Goal: Task Accomplishment & Management: Manage account settings

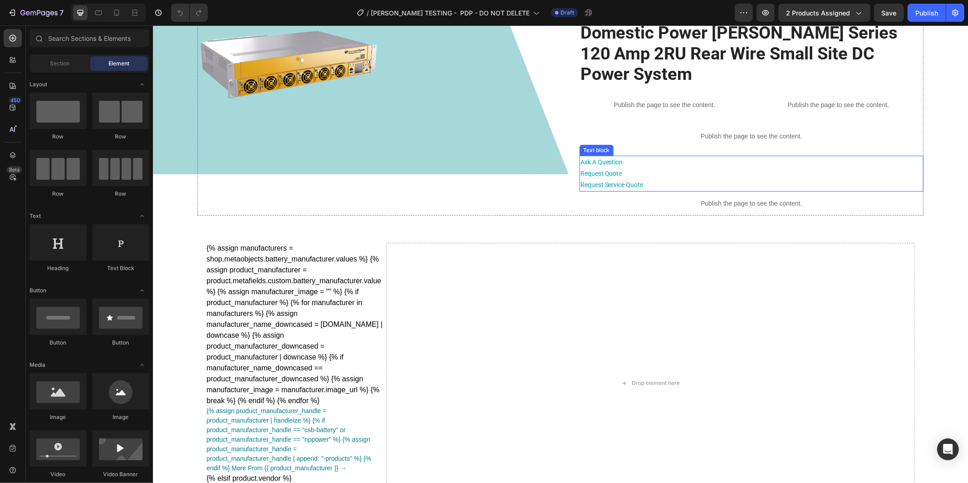
scroll to position [43, 0]
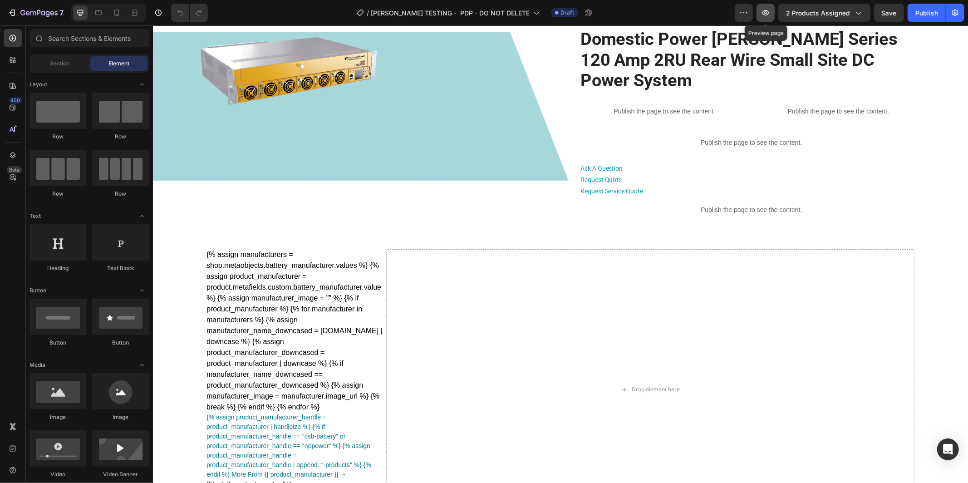
click at [770, 14] on icon "button" at bounding box center [765, 12] width 9 height 9
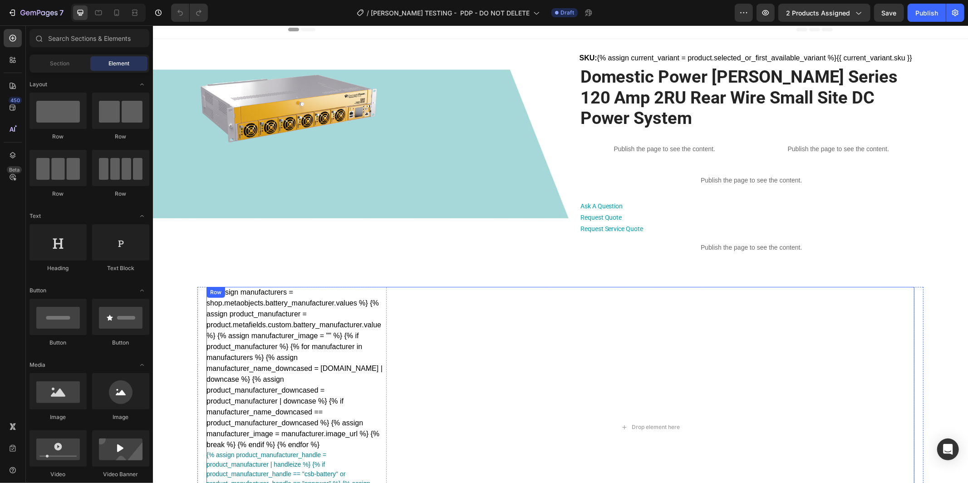
scroll to position [2, 0]
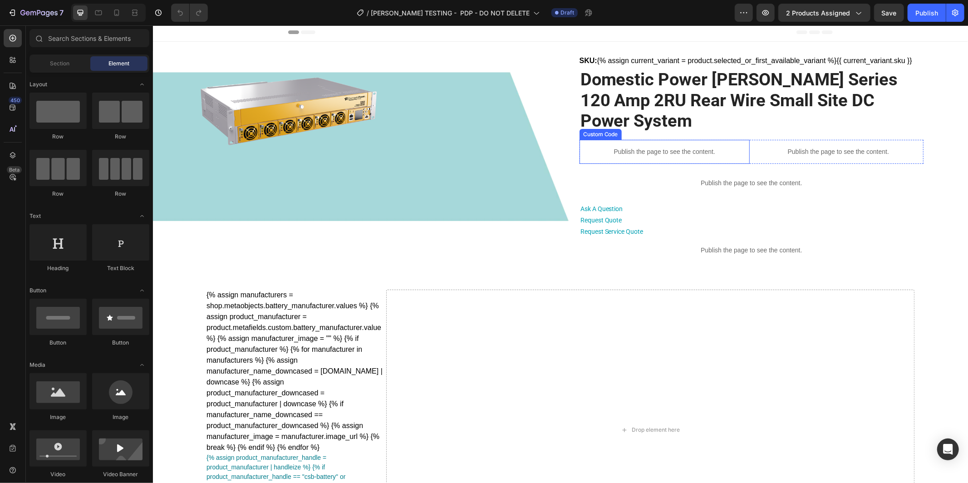
click at [661, 147] on p "Publish the page to see the content." at bounding box center [664, 152] width 170 height 10
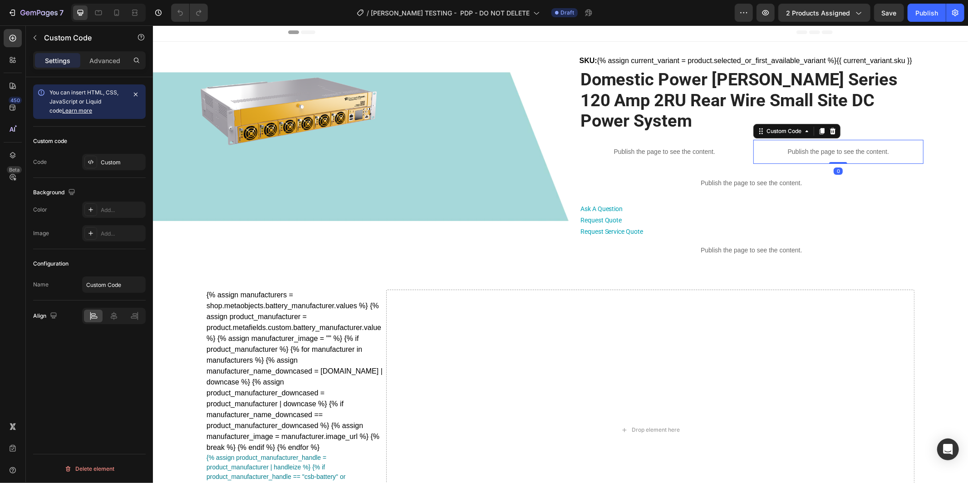
click at [817, 147] on p "Publish the page to see the content." at bounding box center [838, 152] width 170 height 10
click at [639, 147] on p "Publish the page to see the content." at bounding box center [664, 152] width 170 height 10
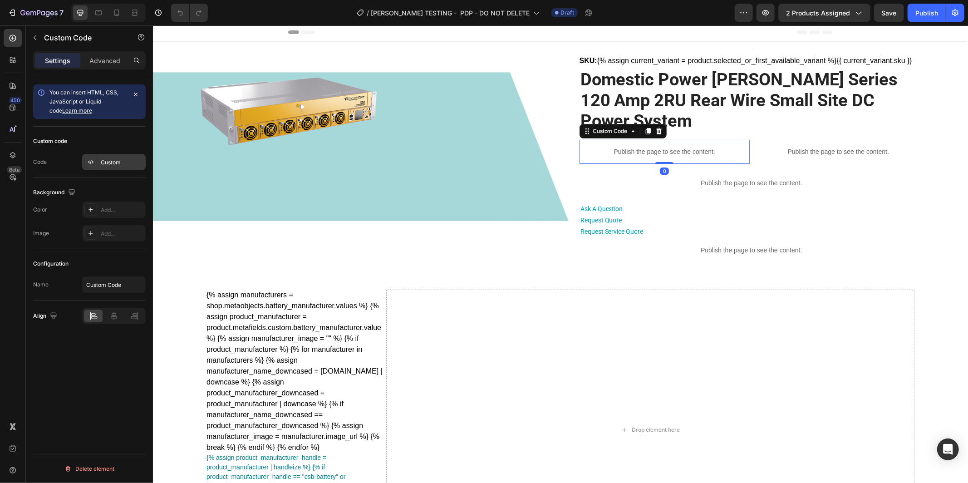
click at [105, 165] on div "Custom" at bounding box center [122, 162] width 43 height 8
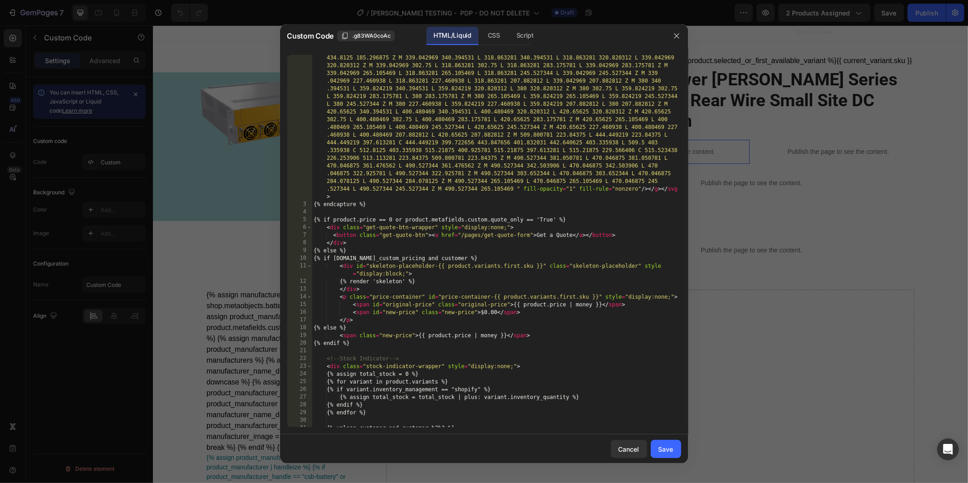
scroll to position [172, 0]
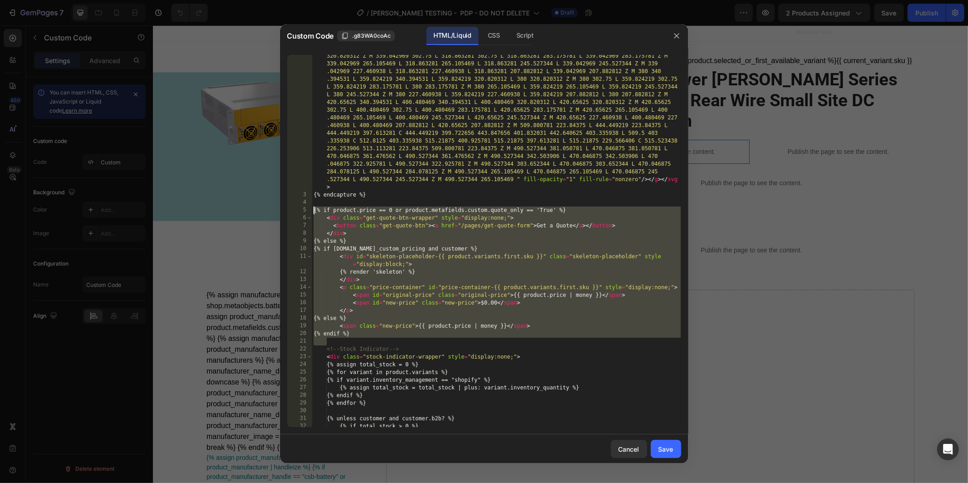
drag, startPoint x: 335, startPoint y: 341, endPoint x: 313, endPoint y: 210, distance: 132.9
click at [313, 210] on div "< svg xmlns = "[URL][DOMAIN_NAME]" xmlns:xlink = "[URL][DOMAIN_NAME]" width = "…" at bounding box center [496, 230] width 369 height 680
type textarea "{% if product.price == 0 or product.metafields.custom.quote_only == 'True' %} <…"
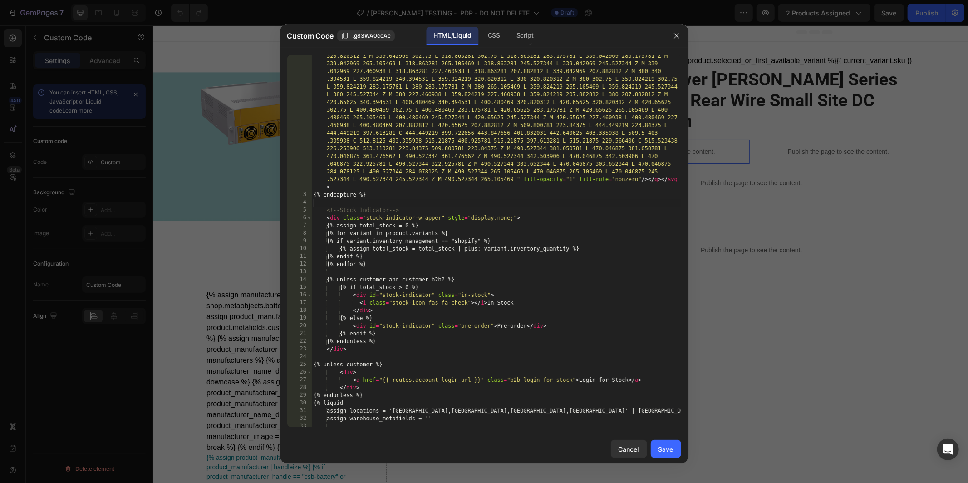
type textarea "{% endcapture %}"
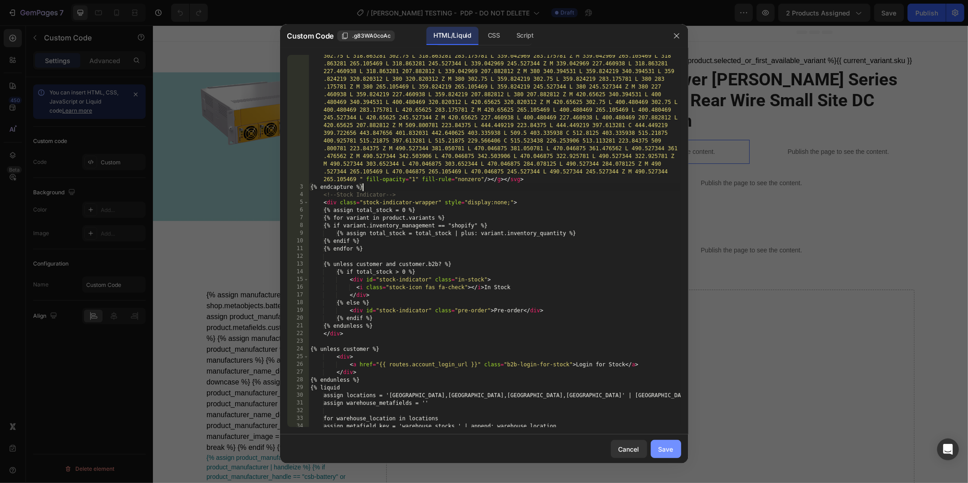
click at [668, 455] on button "Save" at bounding box center [665, 449] width 30 height 18
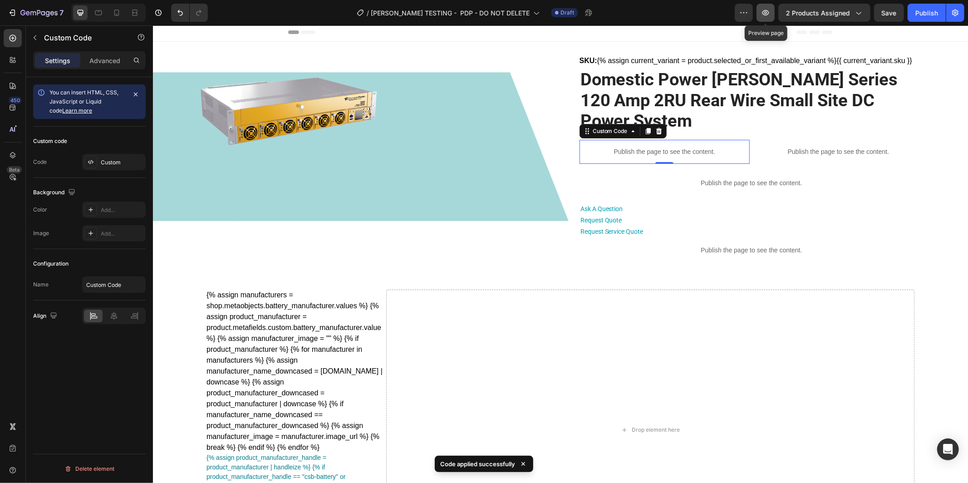
click at [765, 15] on icon "button" at bounding box center [765, 12] width 7 height 5
click at [645, 147] on p "Publish the page to see the content." at bounding box center [664, 152] width 170 height 10
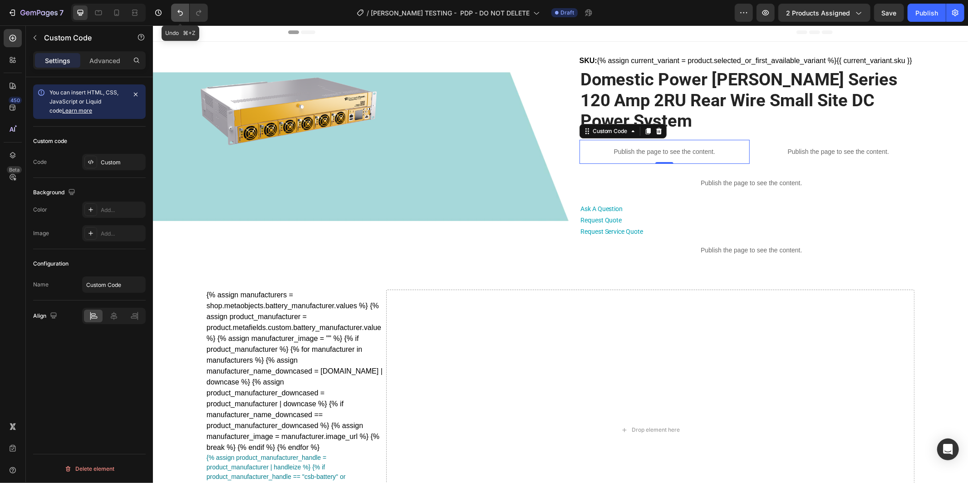
drag, startPoint x: 177, startPoint y: 13, endPoint x: 39, endPoint y: 3, distance: 138.3
click at [177, 13] on icon "Undo/Redo" at bounding box center [180, 12] width 9 height 9
click at [116, 163] on div "Custom" at bounding box center [122, 162] width 43 height 8
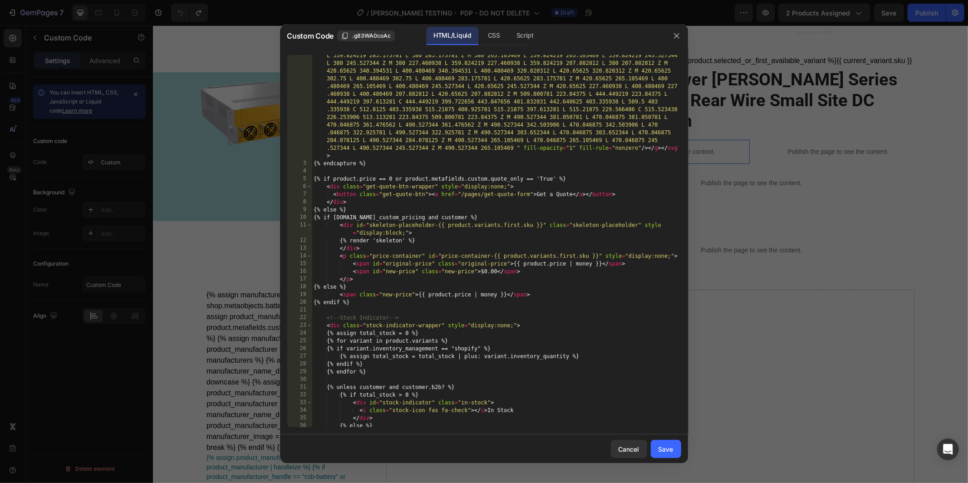
scroll to position [203, 0]
click at [676, 37] on icon "button" at bounding box center [676, 35] width 7 height 7
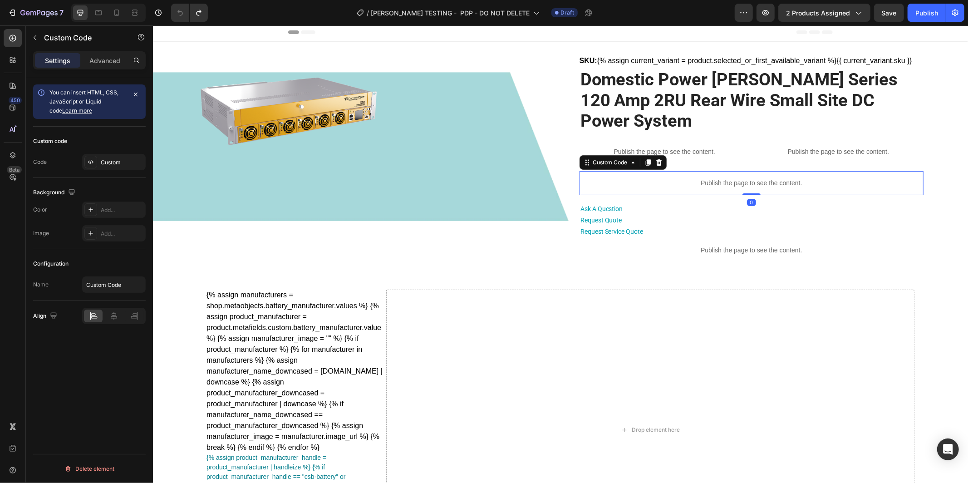
click at [704, 178] on p "Publish the page to see the content." at bounding box center [751, 183] width 344 height 10
click at [108, 167] on div "Custom" at bounding box center [114, 162] width 64 height 16
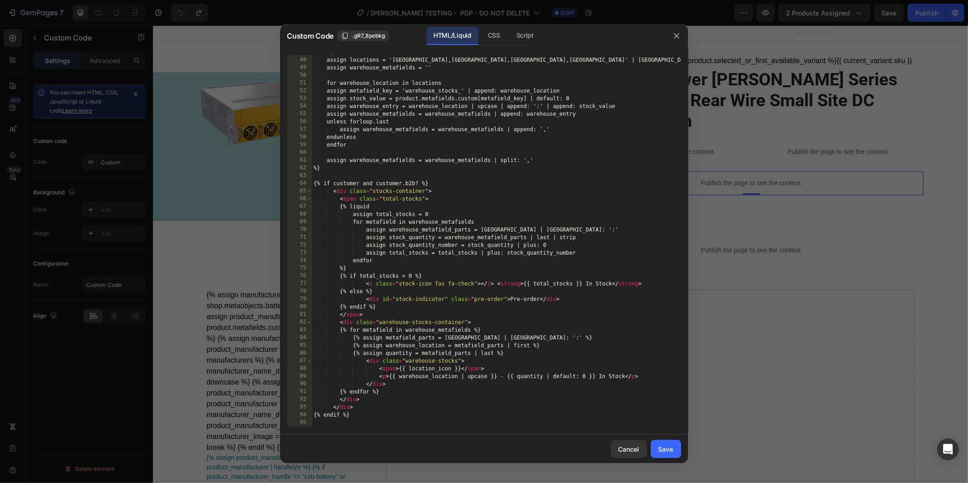
scroll to position [663, 0]
click at [676, 39] on button "button" at bounding box center [676, 36] width 15 height 15
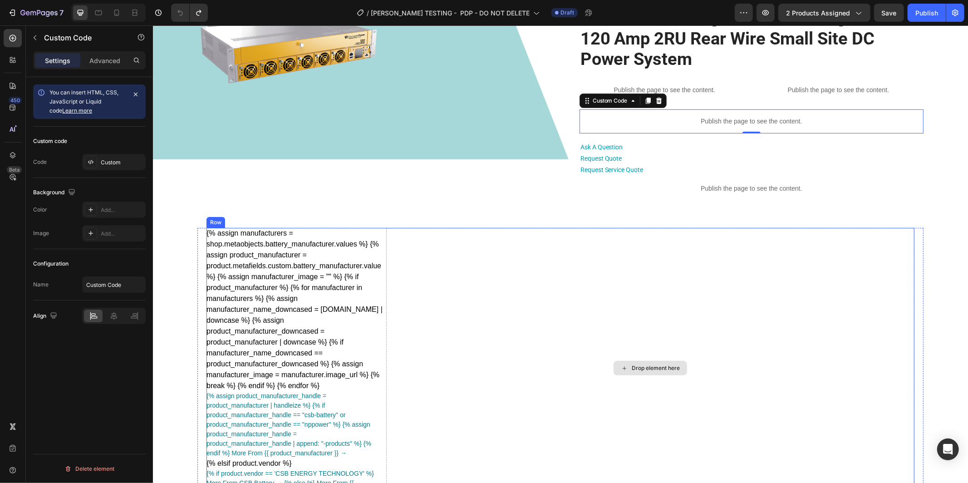
scroll to position [64, 0]
click at [108, 166] on div "Custom" at bounding box center [114, 162] width 64 height 16
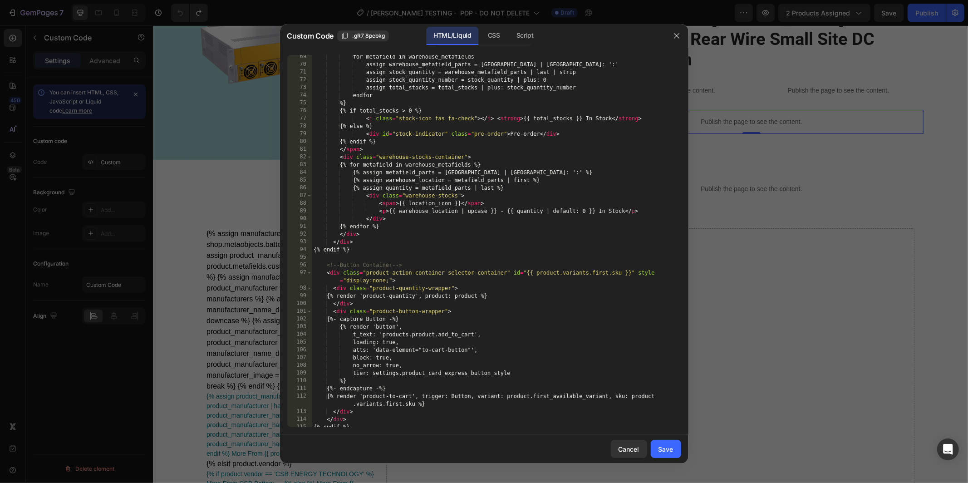
scroll to position [846, 0]
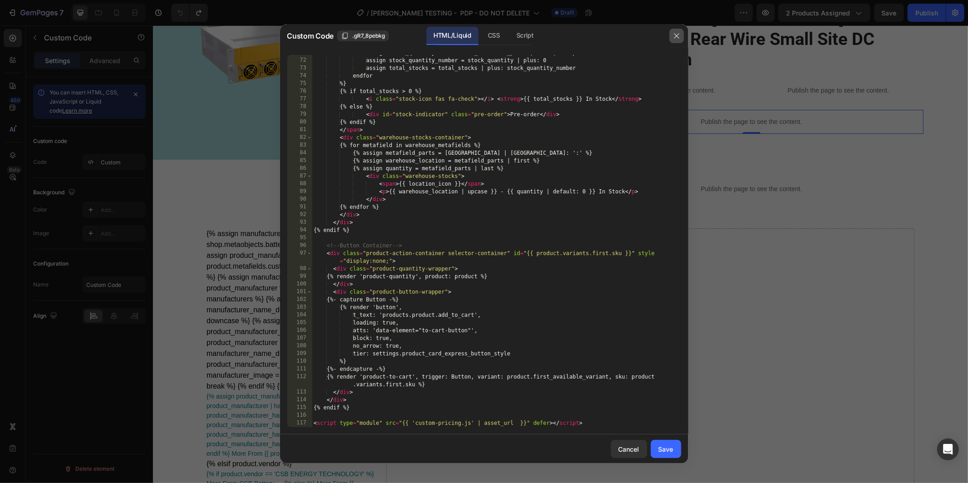
click at [676, 36] on icon "button" at bounding box center [676, 35] width 7 height 7
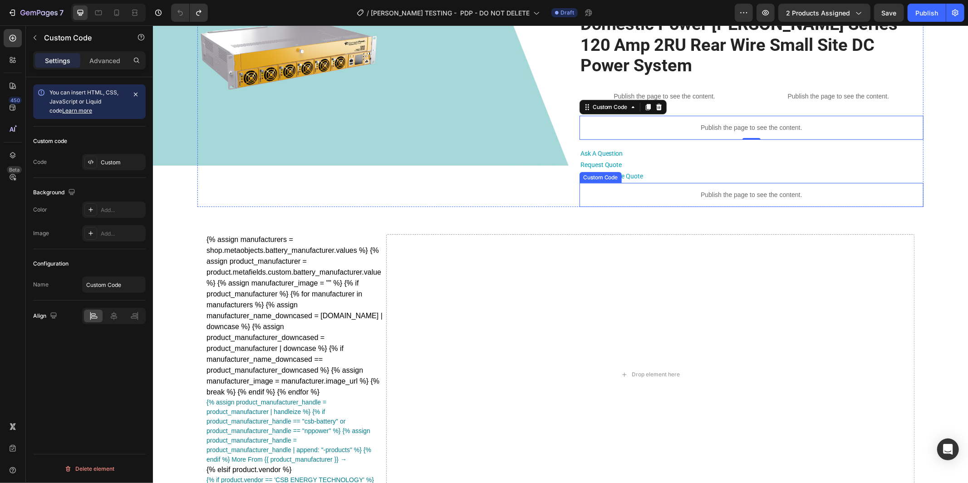
scroll to position [51, 0]
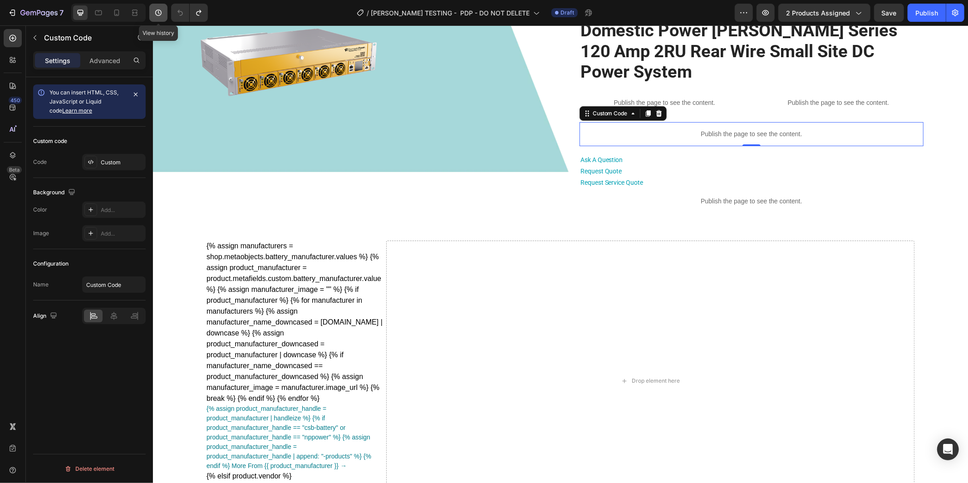
click at [160, 10] on icon "button" at bounding box center [158, 12] width 9 height 9
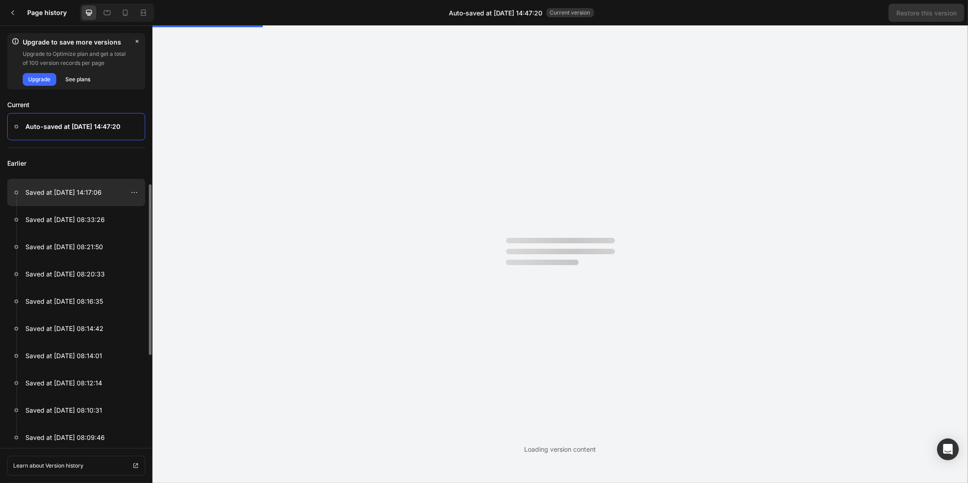
scroll to position [0, 0]
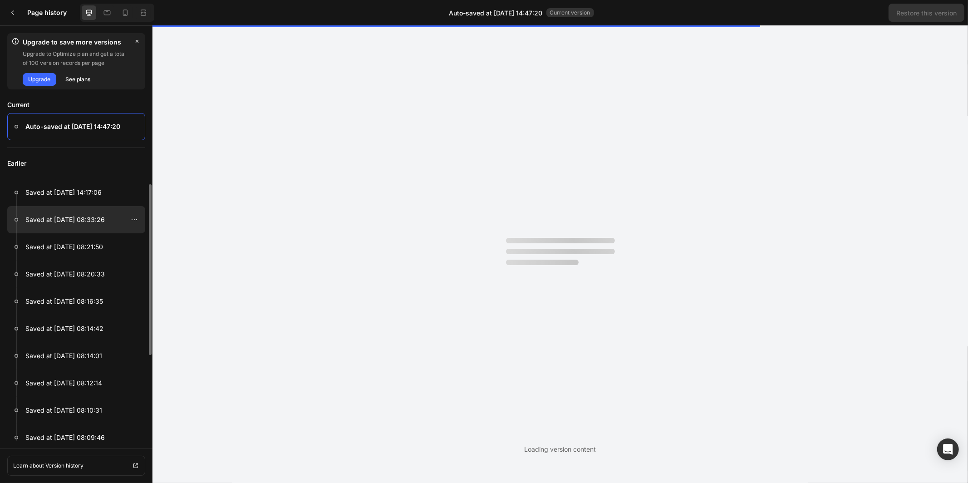
click at [80, 220] on p "Saved at [DATE] 08:33:26" at bounding box center [64, 219] width 79 height 11
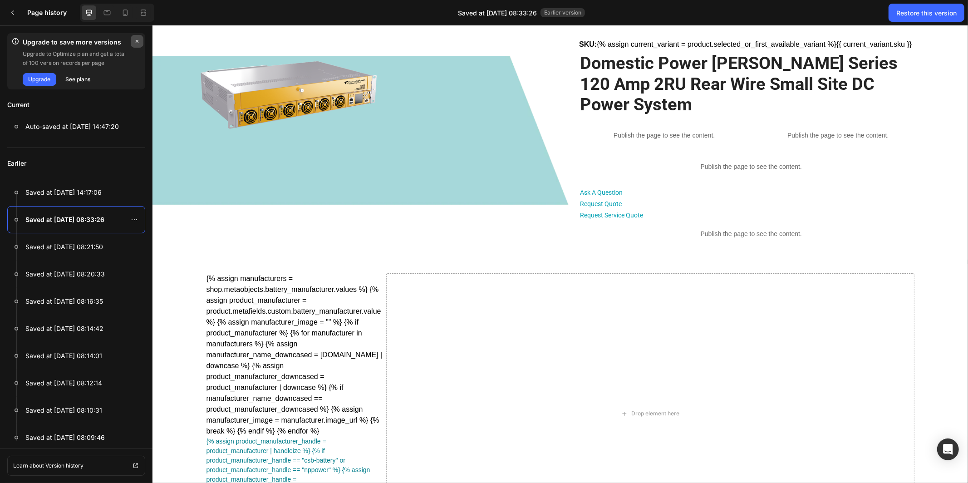
click at [135, 40] on icon "button" at bounding box center [136, 41] width 7 height 7
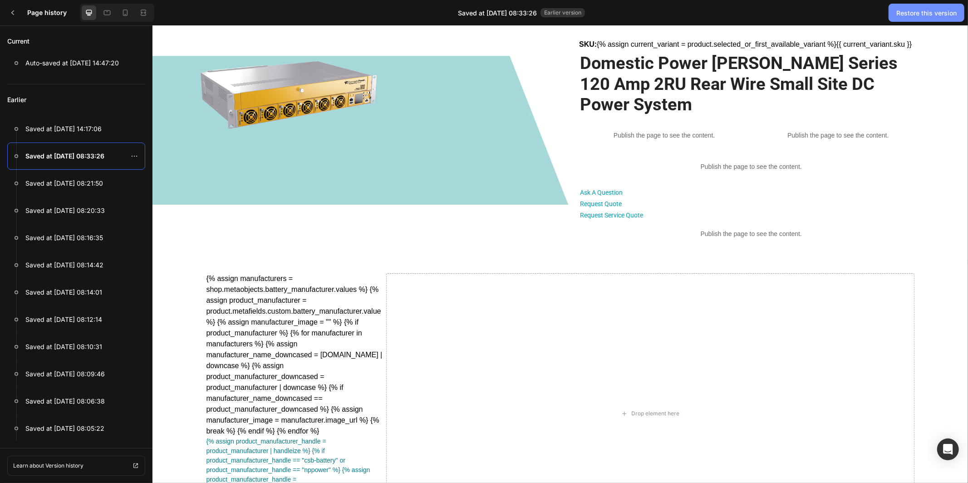
click at [943, 15] on div "Restore this version" at bounding box center [926, 13] width 60 height 10
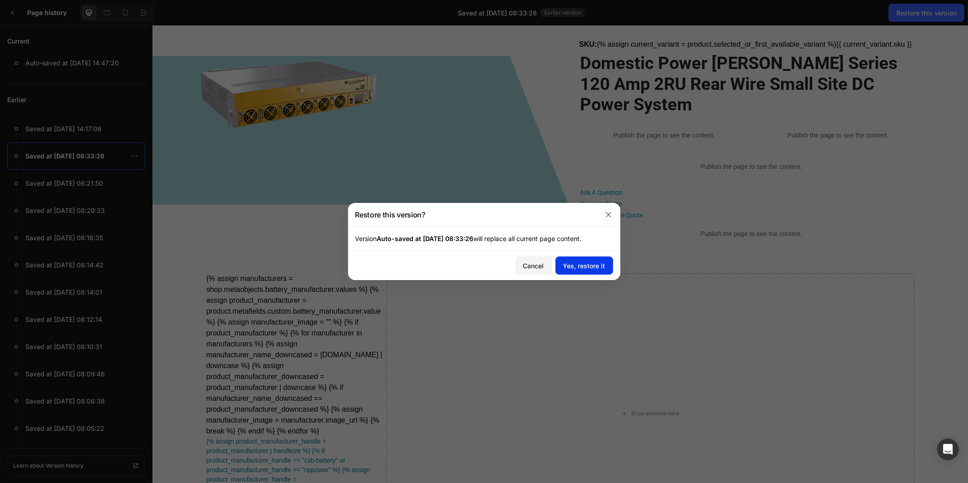
click at [576, 266] on div "Yes, restore it" at bounding box center [584, 266] width 42 height 10
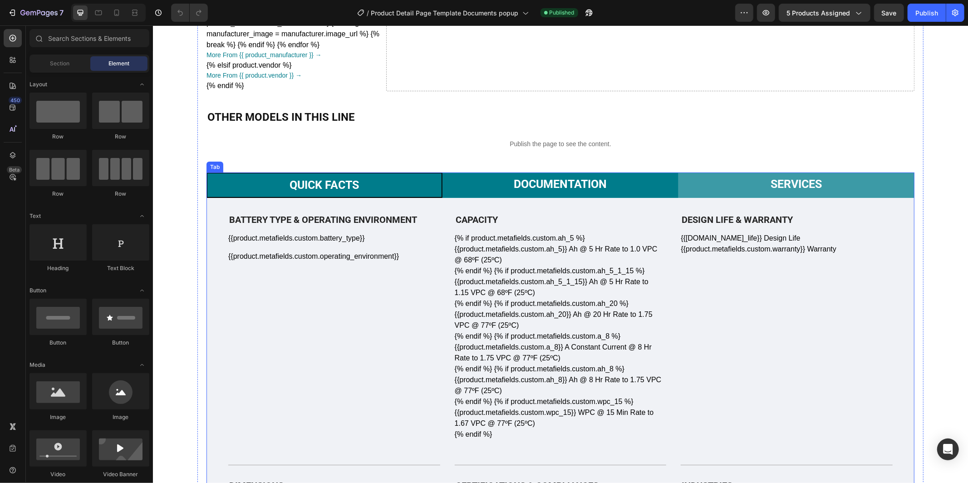
scroll to position [197, 0]
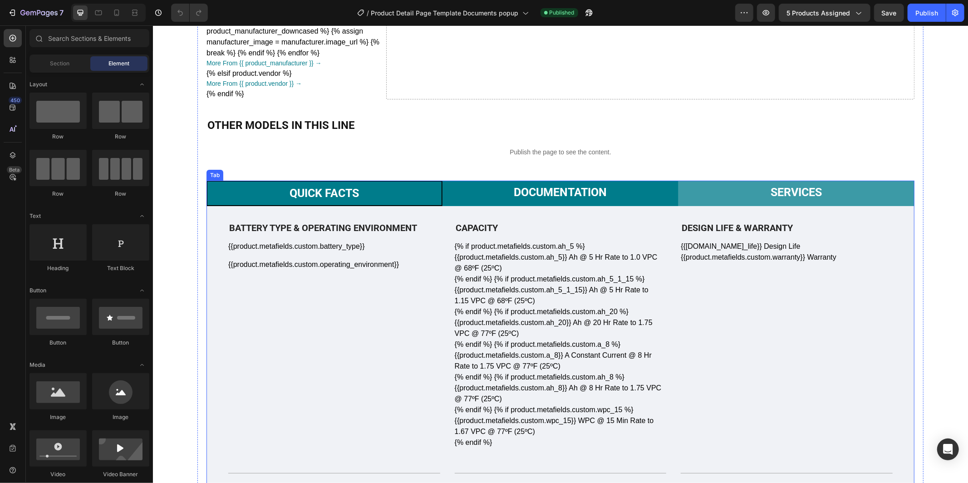
click at [551, 191] on p "Documentation" at bounding box center [559, 192] width 93 height 14
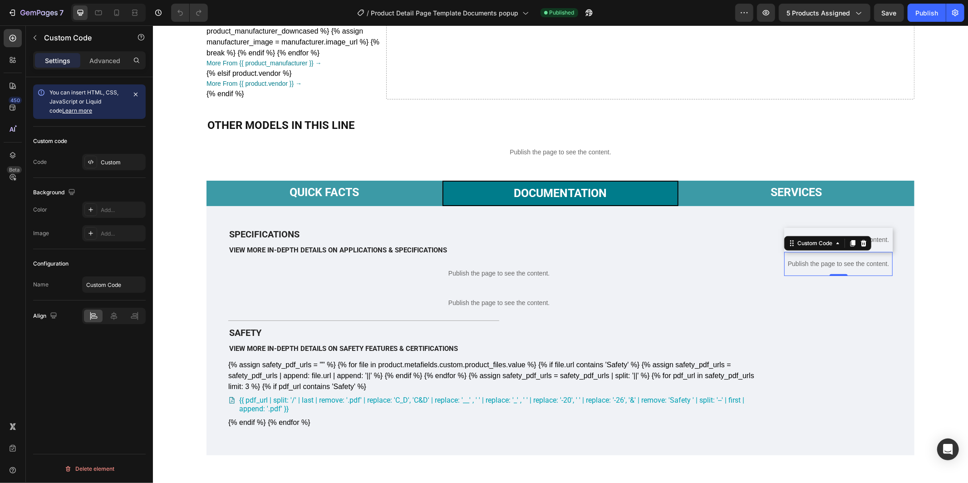
click at [838, 268] on p "Publish the page to see the content." at bounding box center [837, 264] width 108 height 10
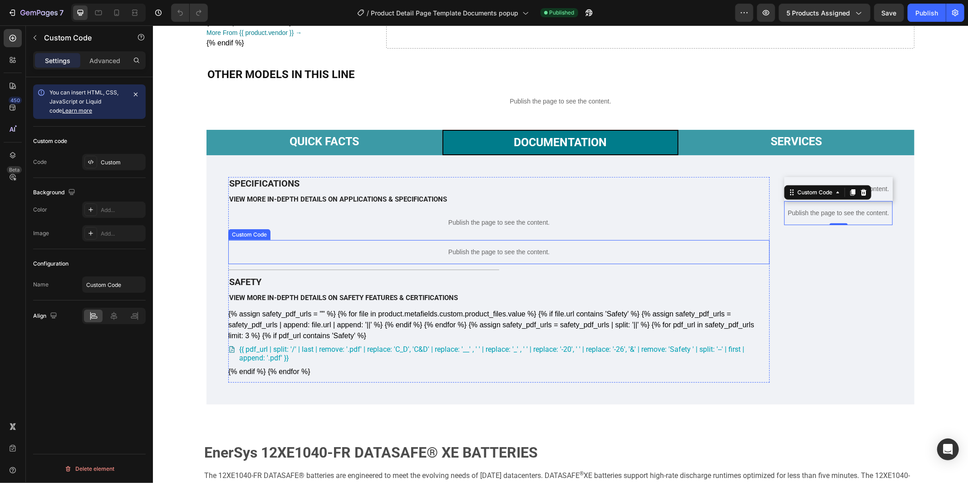
scroll to position [258, 0]
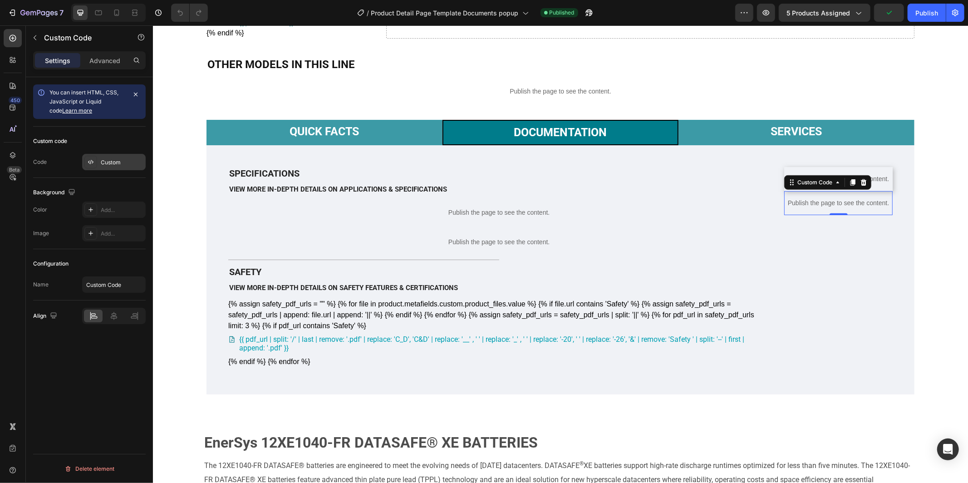
click at [115, 161] on div "Custom" at bounding box center [122, 162] width 43 height 8
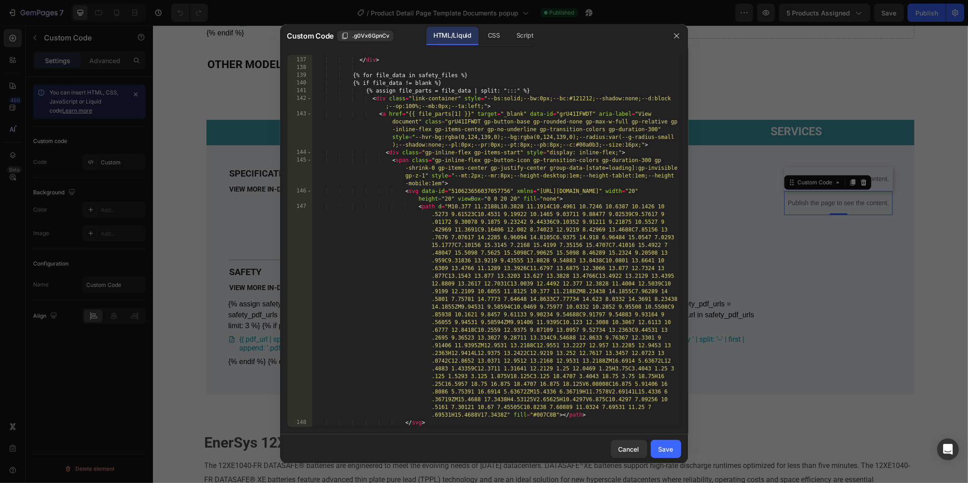
scroll to position [1657, 0]
click at [674, 37] on icon "button" at bounding box center [676, 35] width 7 height 7
